Goal: Task Accomplishment & Management: Manage account settings

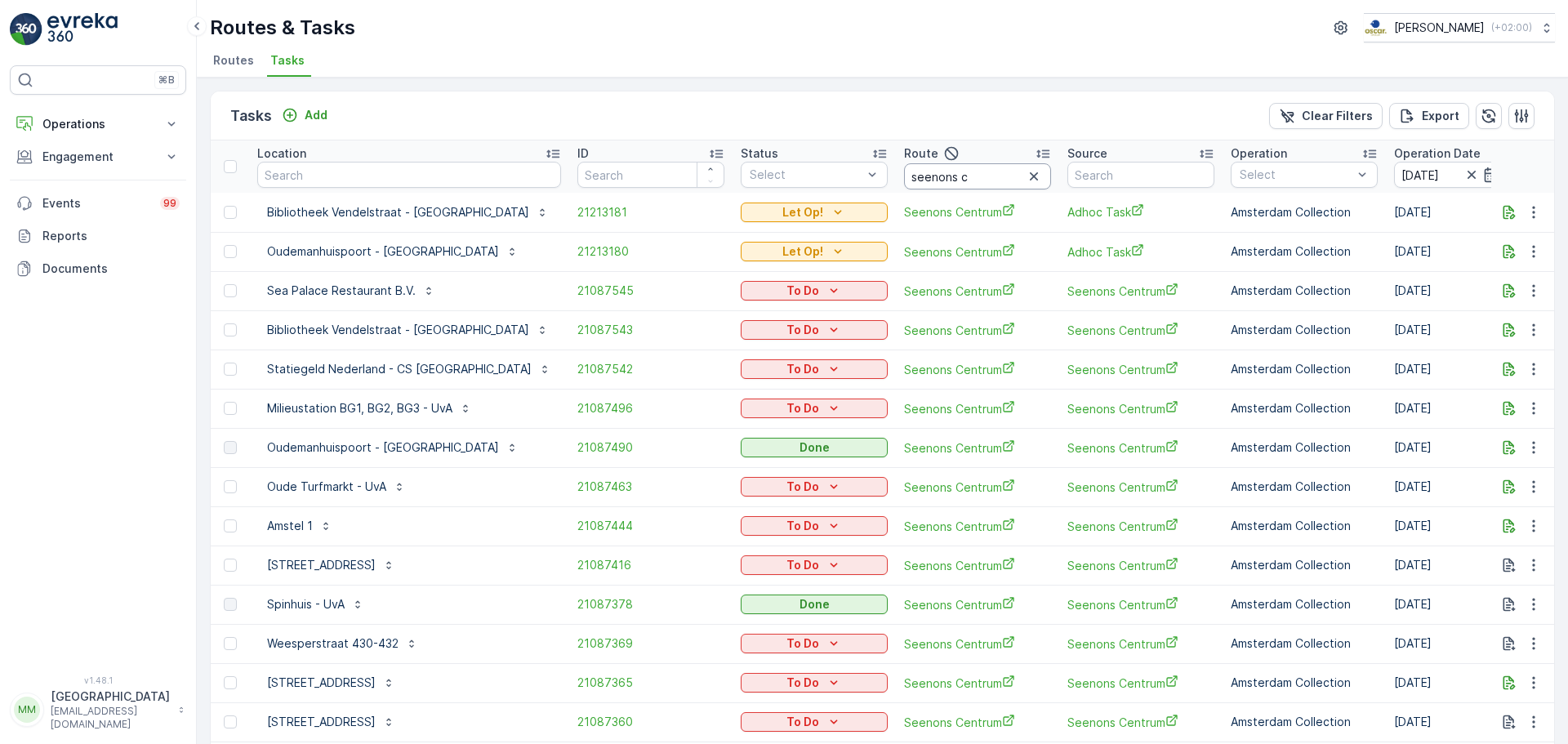
click at [933, 178] on input "seenons c" at bounding box center [977, 176] width 147 height 26
drag, startPoint x: 941, startPoint y: 178, endPoint x: 849, endPoint y: 169, distance: 92.4
click at [904, 169] on input "seenons c" at bounding box center [977, 176] width 147 height 26
type input "rokin"
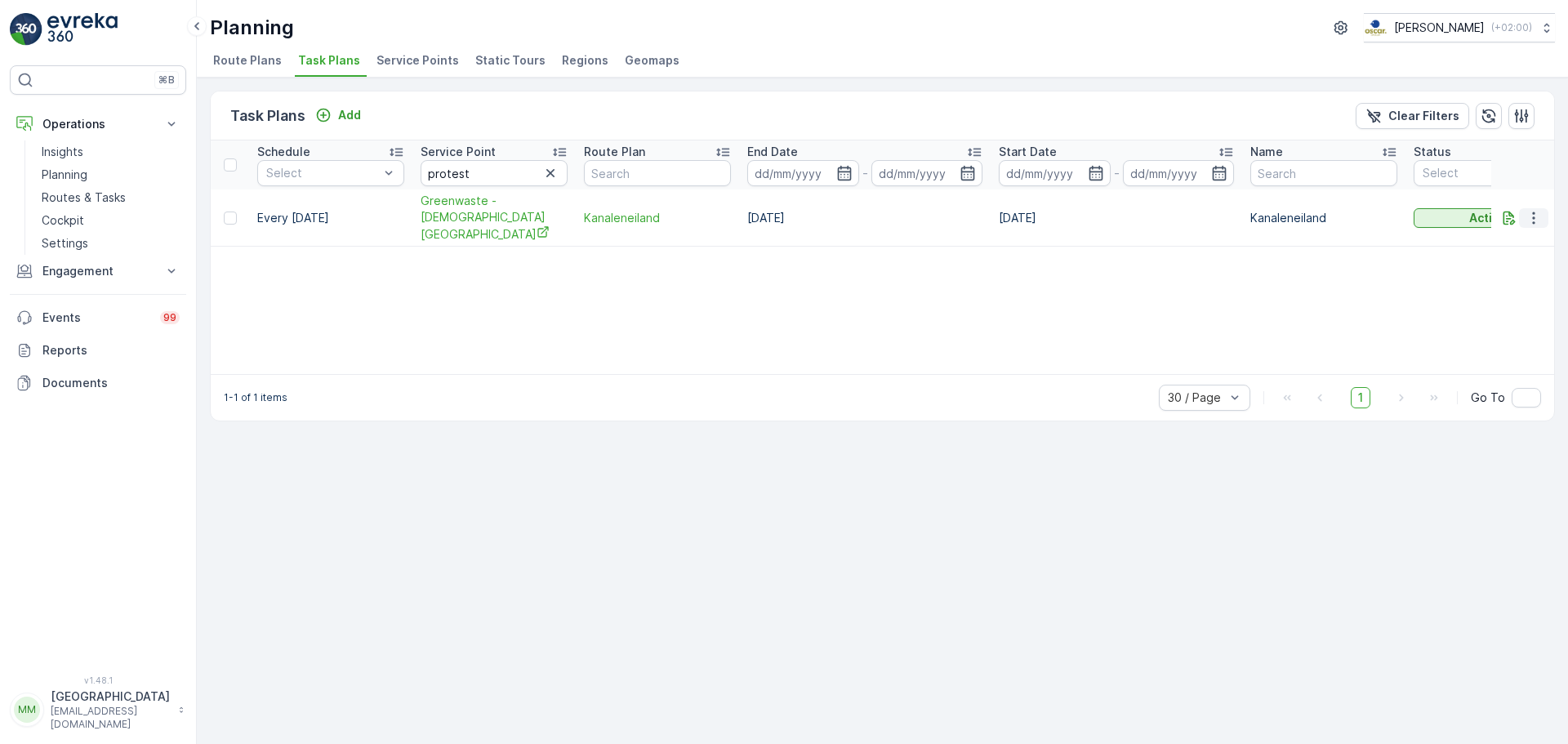
click at [1529, 210] on icon "button" at bounding box center [1533, 218] width 16 height 16
click at [1513, 261] on span "Edit Task Plan" at bounding box center [1505, 257] width 76 height 16
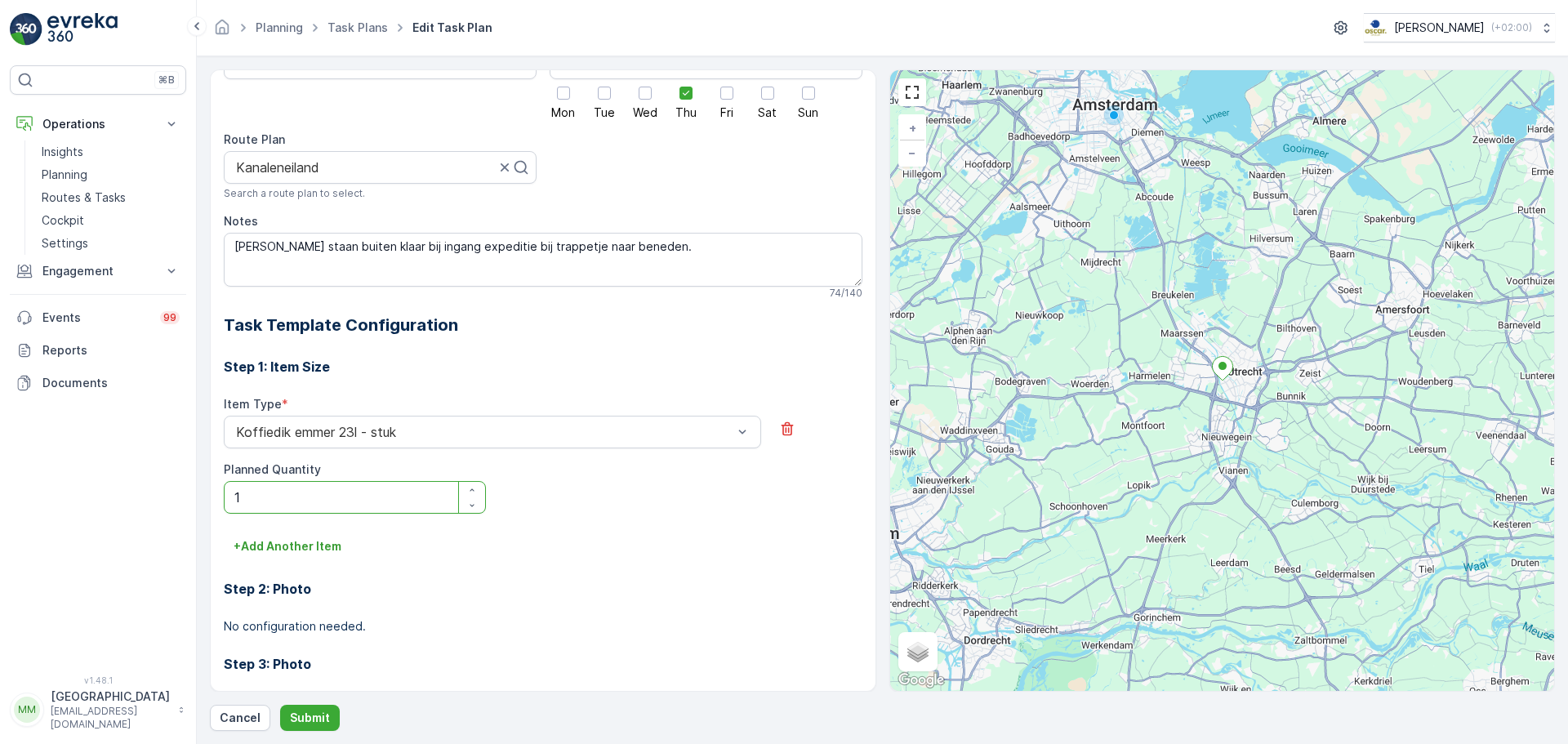
scroll to position [128, 0]
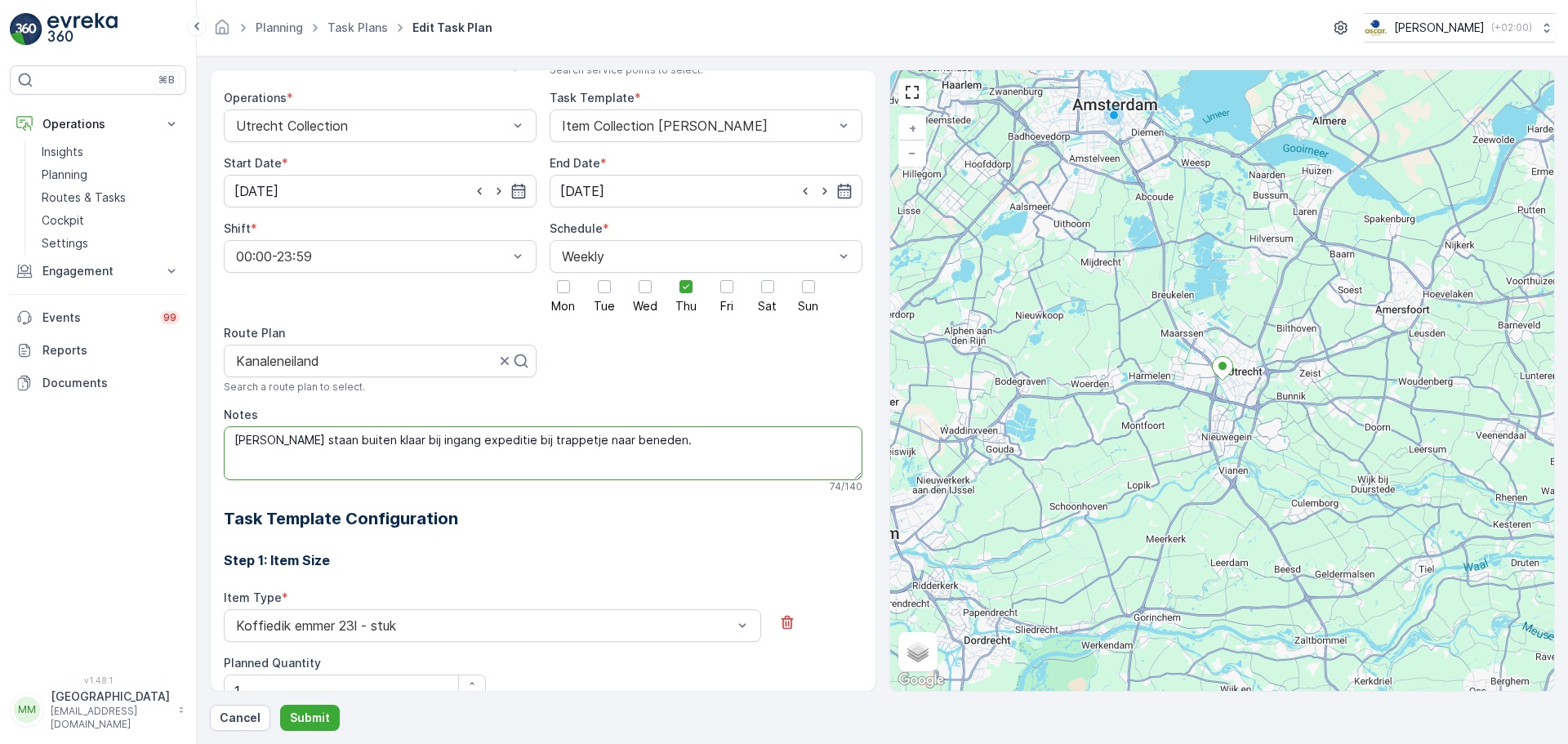
drag, startPoint x: 654, startPoint y: 439, endPoint x: 695, endPoint y: 443, distance: 41.2
click at [695, 443] on textarea "Bakken staan buiten klaar bij ingang expeditie bij trappetje naar beneden." at bounding box center [543, 453] width 638 height 54
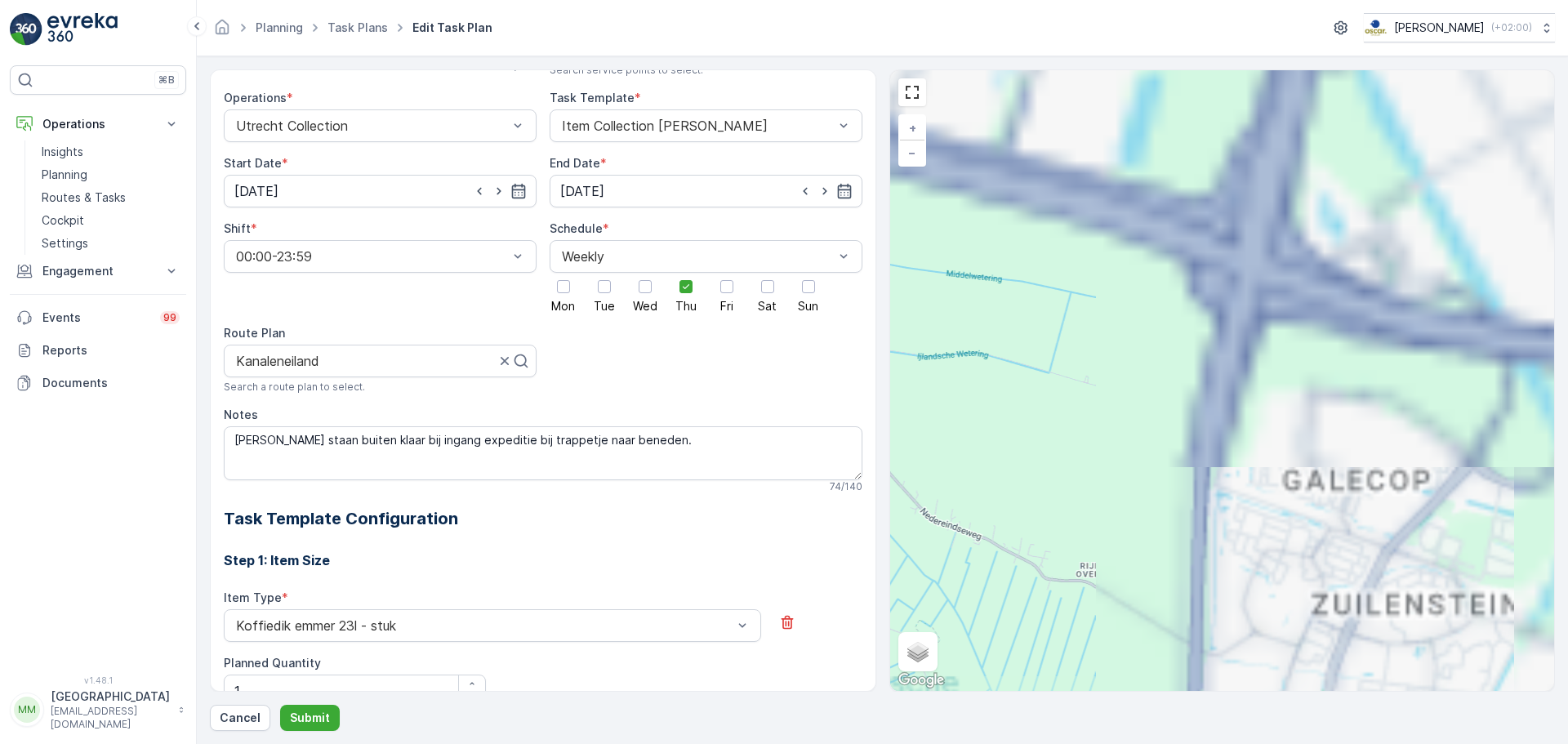
drag, startPoint x: 1396, startPoint y: 294, endPoint x: 783, endPoint y: 575, distance: 674.3
click at [783, 575] on div "All future tasks generated from this task plan will be affected by this edit. T…" at bounding box center [883, 380] width 1345 height 622
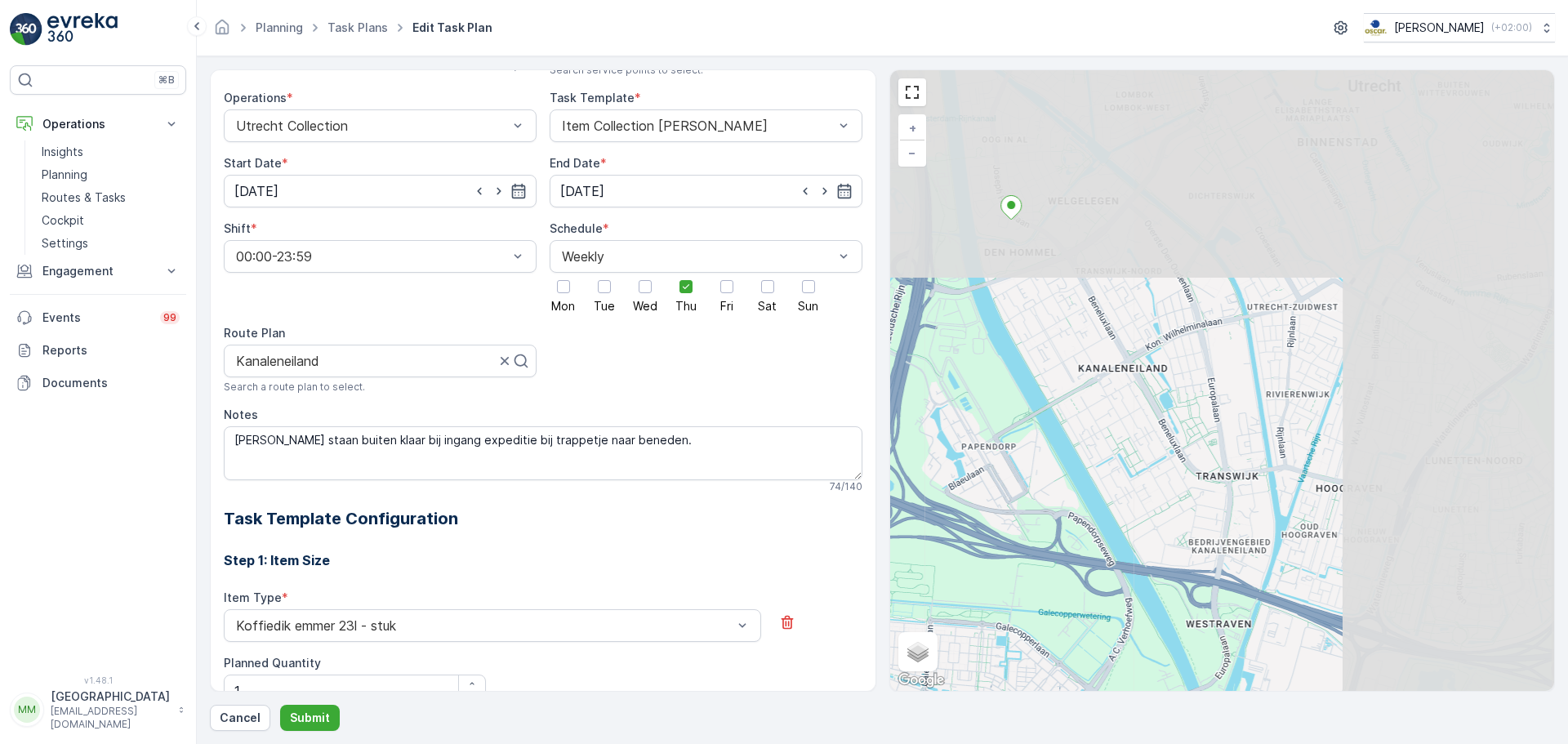
drag, startPoint x: 1300, startPoint y: 269, endPoint x: 922, endPoint y: 497, distance: 441.4
click at [922, 497] on div "+ − Satellite Roadmap Terrain Hybrid Leaflet Keyboard shortcuts Map Data Map da…" at bounding box center [1222, 380] width 665 height 620
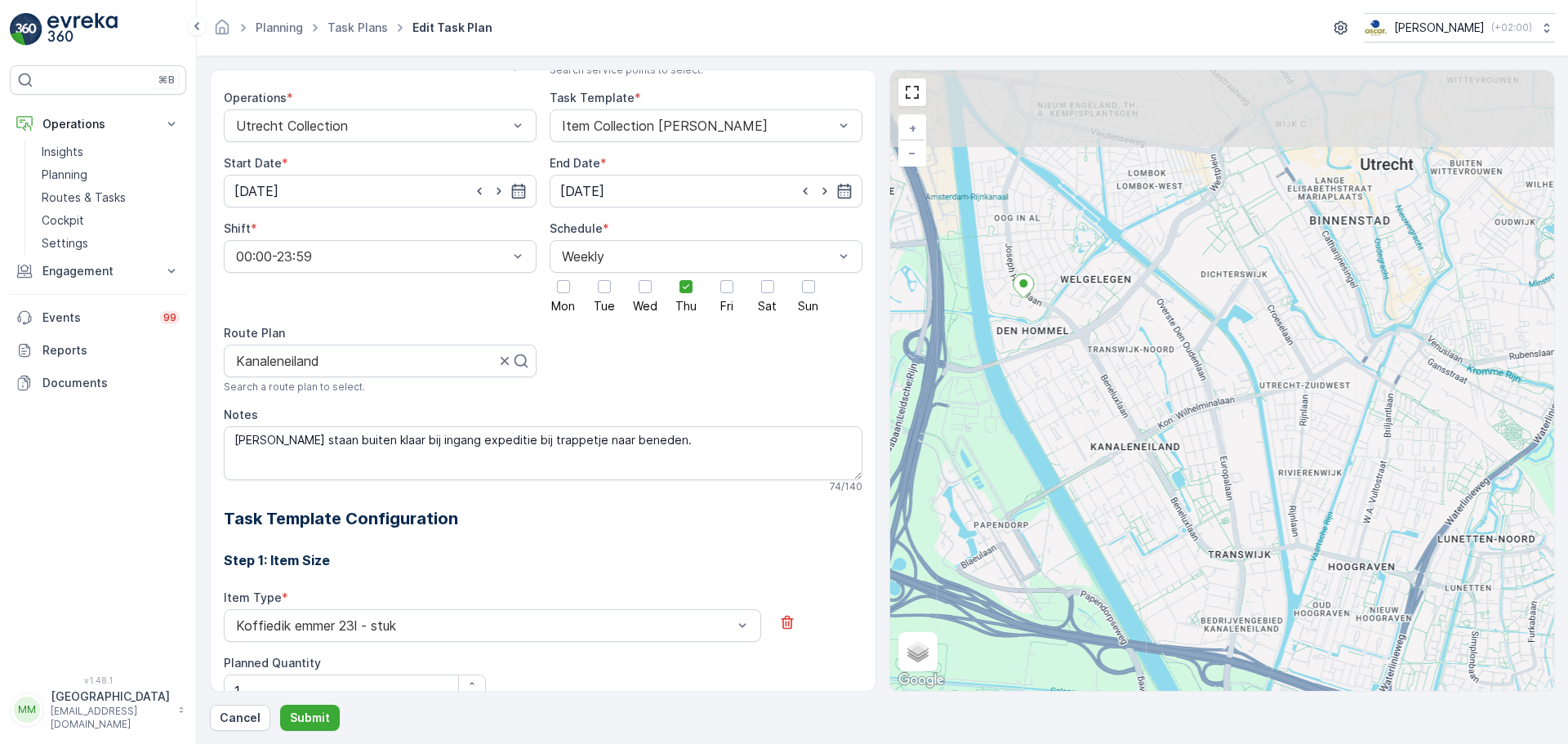
drag, startPoint x: 1141, startPoint y: 362, endPoint x: 1199, endPoint y: 528, distance: 175.8
click at [1199, 528] on div "+ − Satellite Roadmap Terrain Hybrid Leaflet Keyboard shortcuts Map Data Map da…" at bounding box center [1222, 380] width 665 height 620
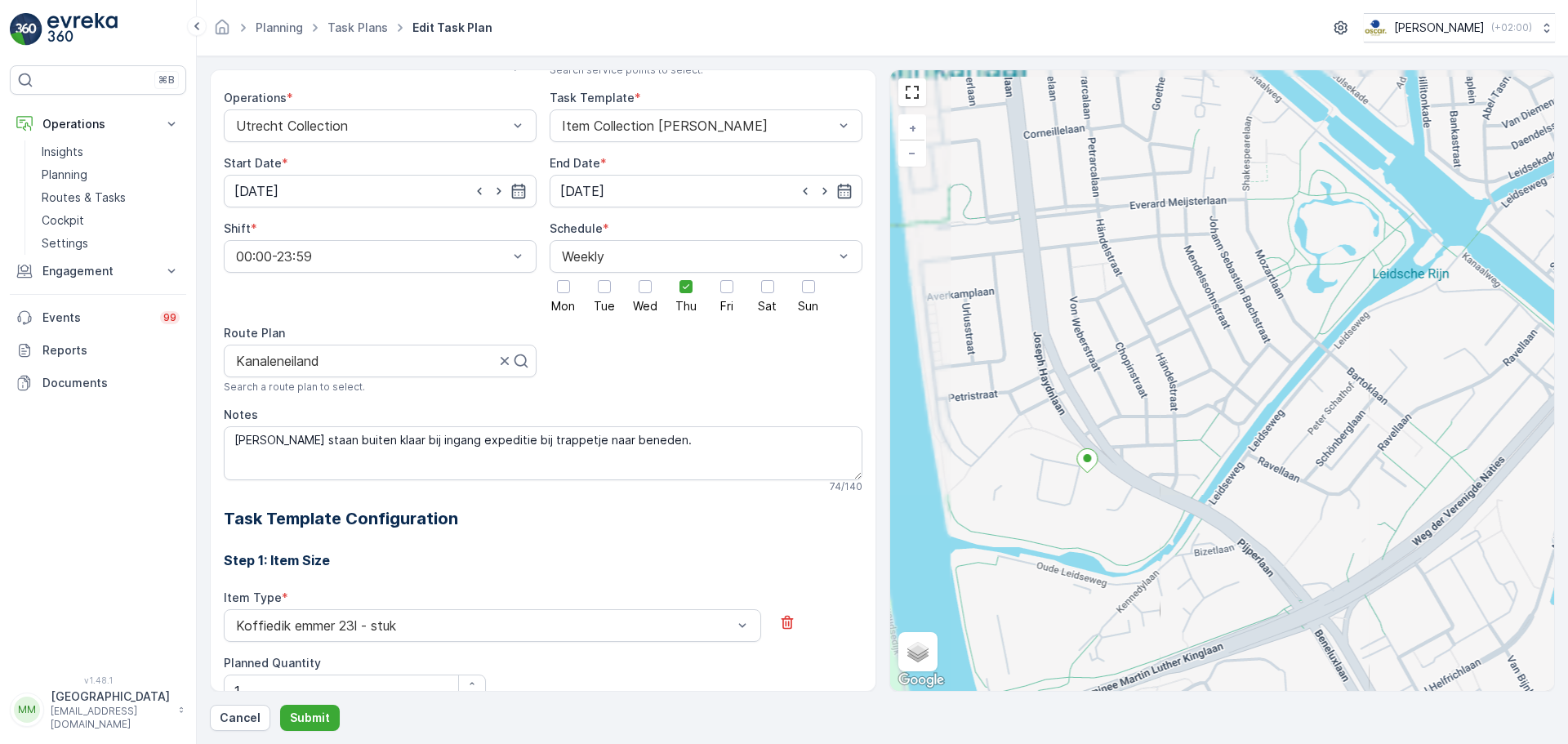
drag, startPoint x: 994, startPoint y: 328, endPoint x: 1145, endPoint y: 429, distance: 181.7
click at [1145, 429] on div "+ − Satellite Roadmap Terrain Hybrid Leaflet Keyboard shortcuts Map Data Map da…" at bounding box center [1222, 380] width 665 height 620
drag, startPoint x: 666, startPoint y: 438, endPoint x: 318, endPoint y: 446, distance: 348.1
click at [318, 446] on textarea "Bakken staan buiten klaar bij ingang expeditie bij trappetje naar beneden." at bounding box center [543, 453] width 638 height 54
type textarea "Bakken staan binnen bij de expeditie"
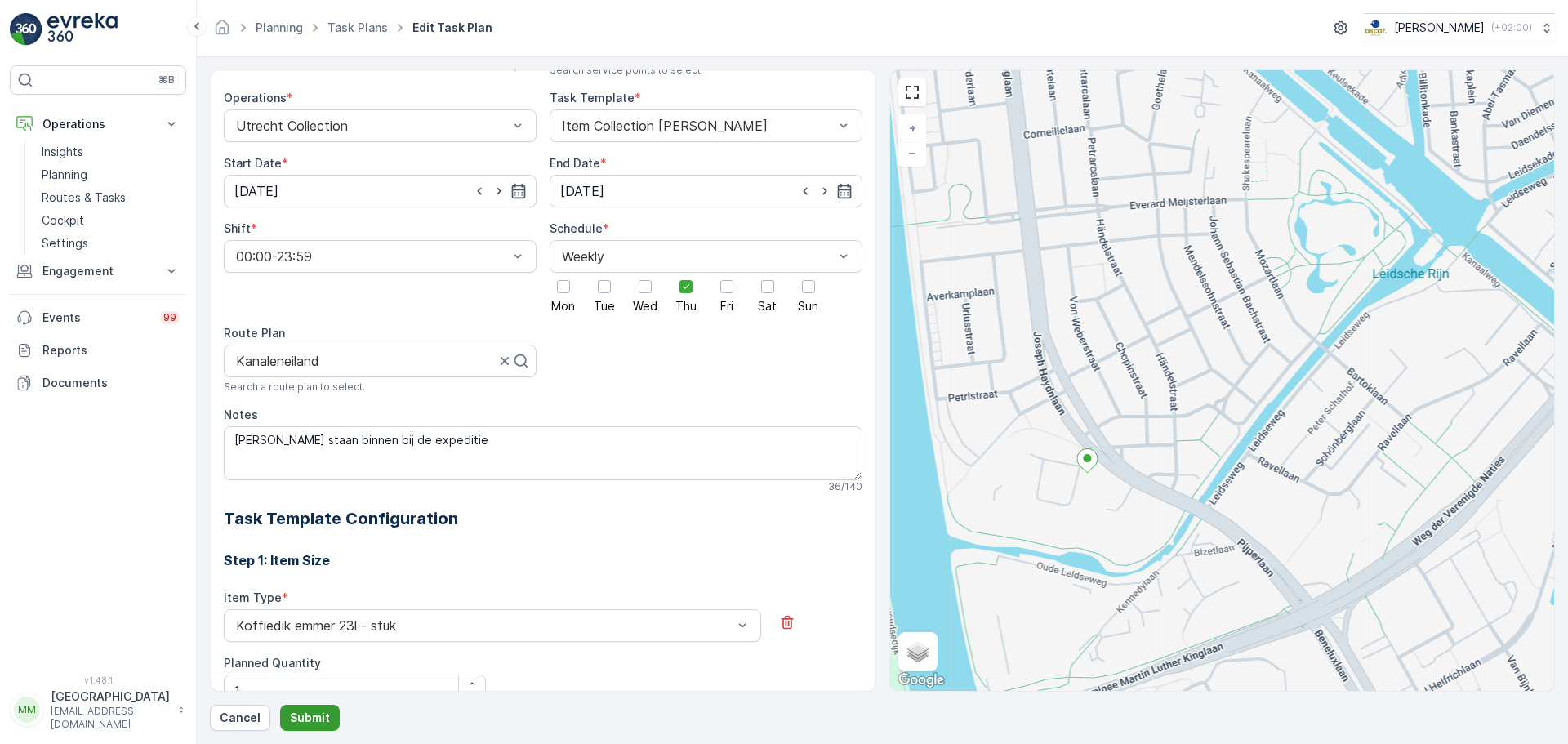
click at [304, 715] on p "Submit" at bounding box center [310, 717] width 40 height 16
